Goal: Find specific page/section: Find specific page/section

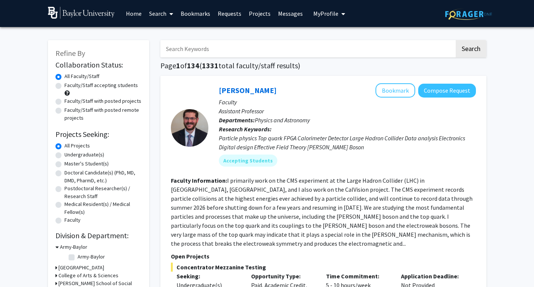
click at [64, 157] on label "Undergraduate(s)" at bounding box center [84, 155] width 40 height 8
click at [64, 155] on input "Undergraduate(s)" at bounding box center [66, 153] width 5 height 5
radio input "true"
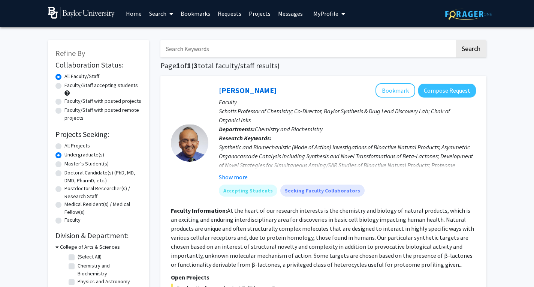
click at [315, 19] on button "My Profile" at bounding box center [329, 13] width 36 height 27
click at [349, 47] on span "View Profile" at bounding box center [359, 43] width 45 height 8
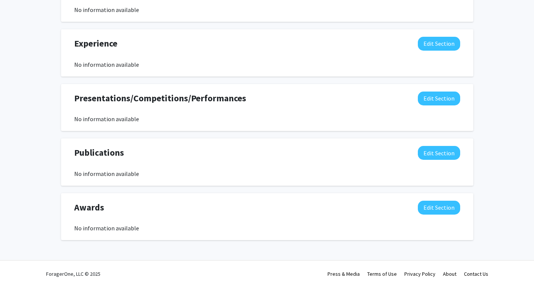
scroll to position [6, 0]
